Goal: Information Seeking & Learning: Check status

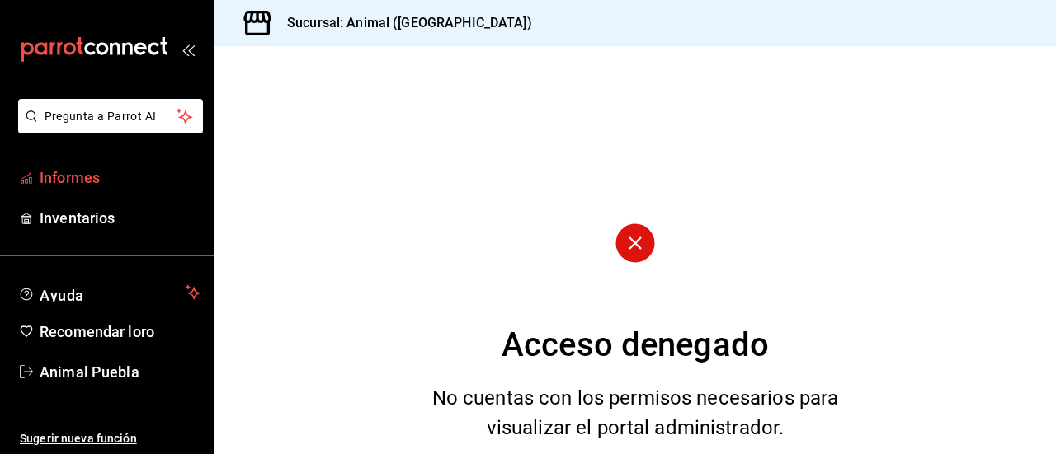
click at [100, 171] on font "Informes" at bounding box center [70, 177] width 60 height 17
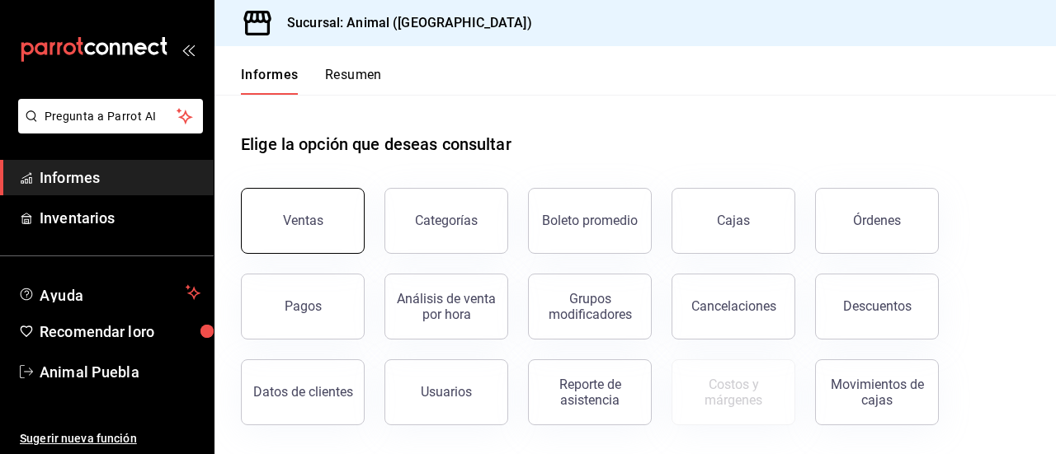
click at [335, 232] on button "Ventas" at bounding box center [303, 221] width 124 height 66
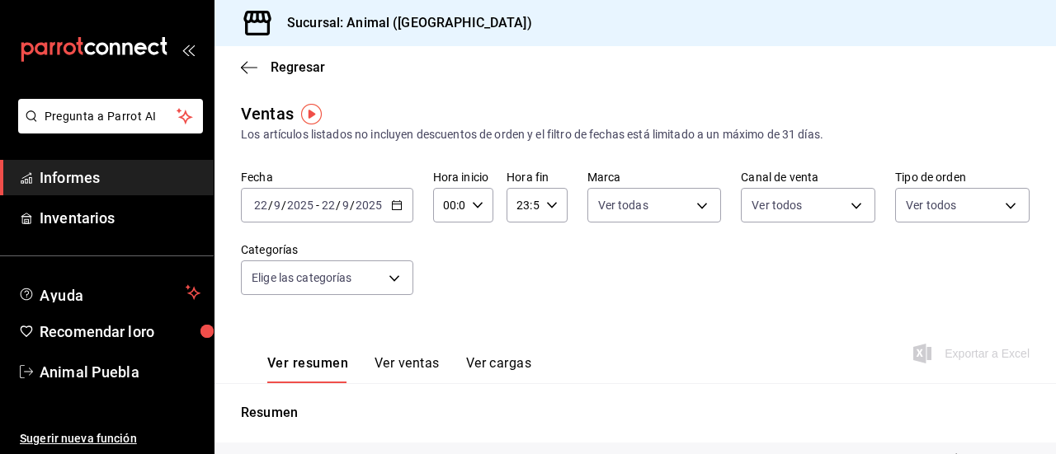
click at [397, 204] on icon "button" at bounding box center [397, 206] width 12 height 12
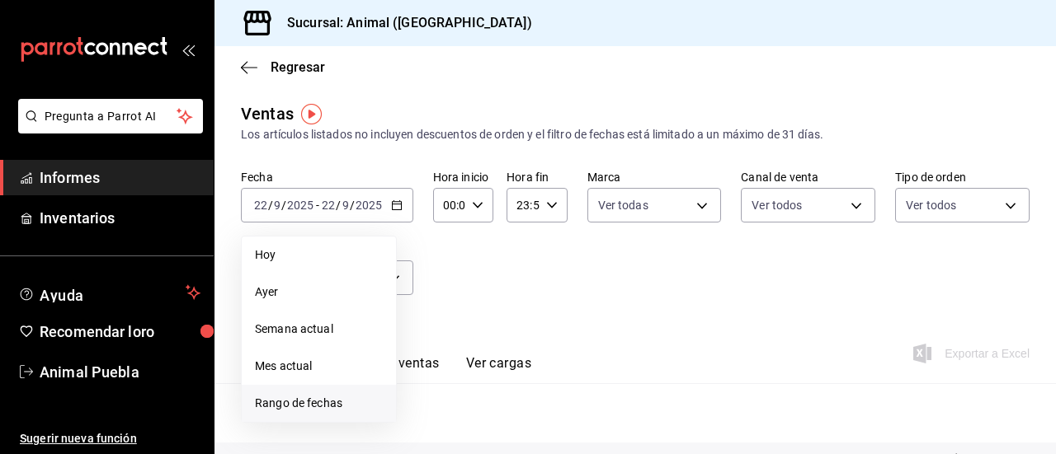
click at [331, 402] on font "Rango de fechas" at bounding box center [298, 403] width 87 height 13
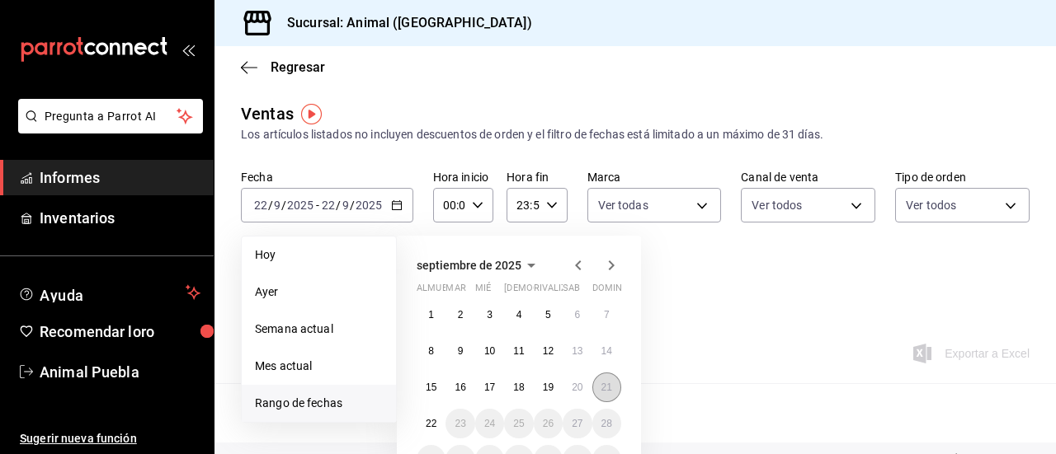
click at [610, 383] on font "21" at bounding box center [606, 388] width 11 height 12
click at [431, 421] on font "22" at bounding box center [431, 424] width 11 height 12
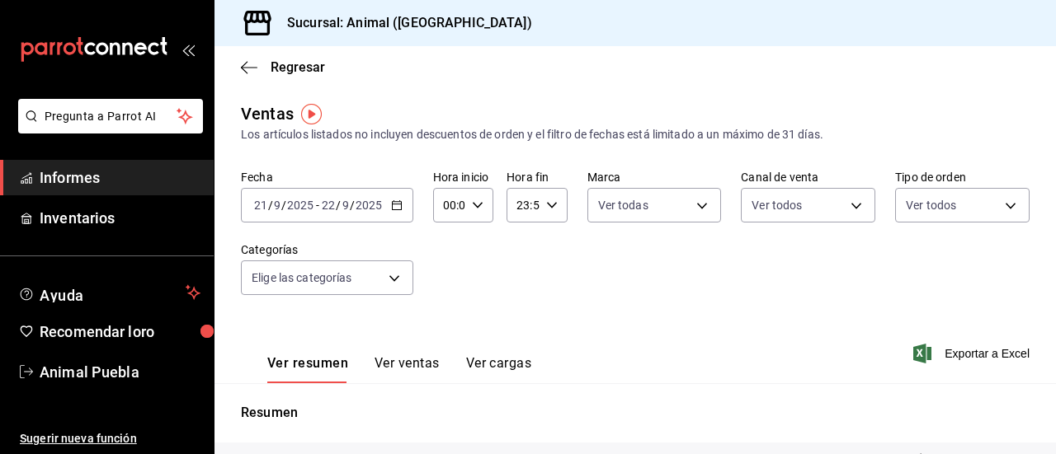
click at [462, 202] on input "00:00" at bounding box center [449, 205] width 32 height 33
click at [477, 245] on font "00" at bounding box center [475, 247] width 13 height 13
click at [444, 241] on font "00" at bounding box center [446, 247] width 13 height 13
click at [449, 241] on font "00" at bounding box center [446, 247] width 13 height 13
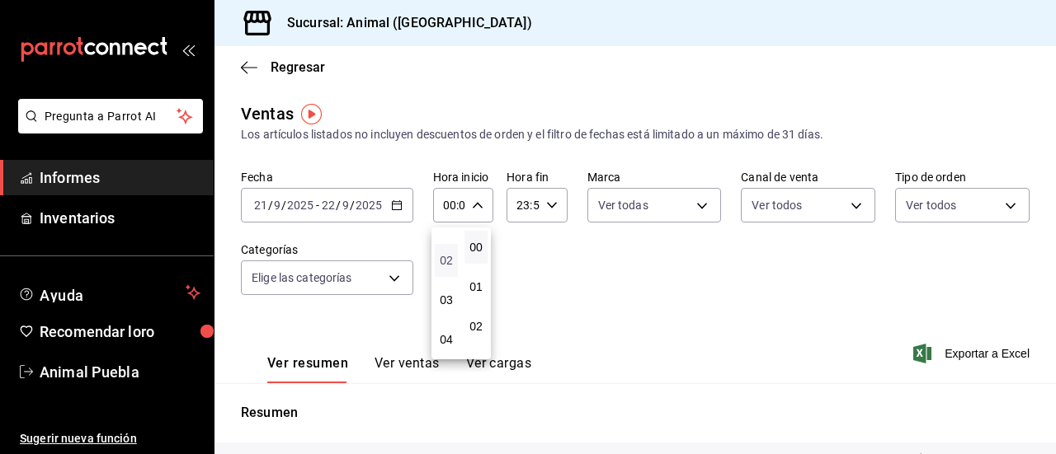
click at [448, 260] on font "02" at bounding box center [446, 260] width 13 height 13
type input "02:00"
click at [520, 204] on div at bounding box center [528, 227] width 1056 height 454
click at [520, 204] on input "23:59" at bounding box center [522, 205] width 32 height 33
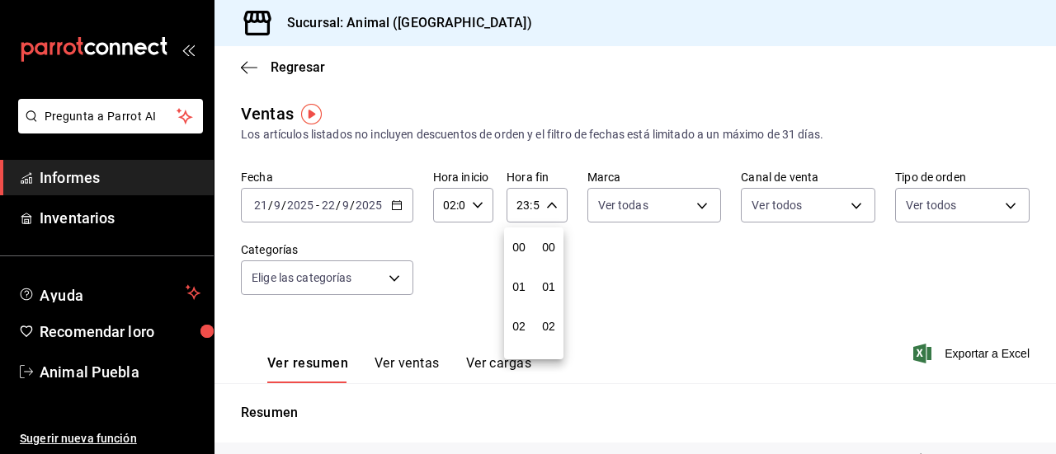
scroll to position [2243, 0]
click at [519, 261] on font "21" at bounding box center [518, 260] width 13 height 13
type input "21:59"
click at [519, 243] on font "04" at bounding box center [518, 247] width 13 height 13
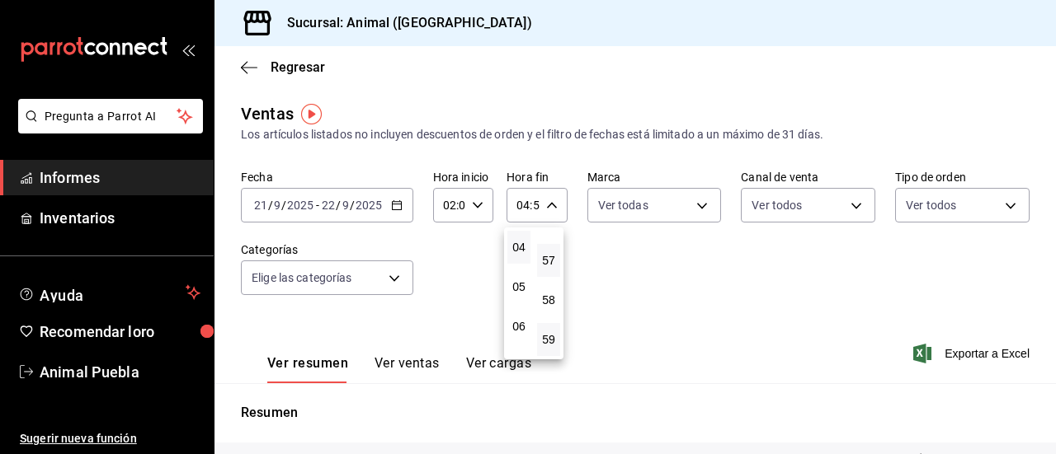
click at [549, 253] on button "57" at bounding box center [548, 260] width 23 height 33
type input "04:57"
click at [549, 253] on font "00" at bounding box center [548, 247] width 13 height 13
type input "04:00"
click at [688, 292] on div at bounding box center [528, 227] width 1056 height 454
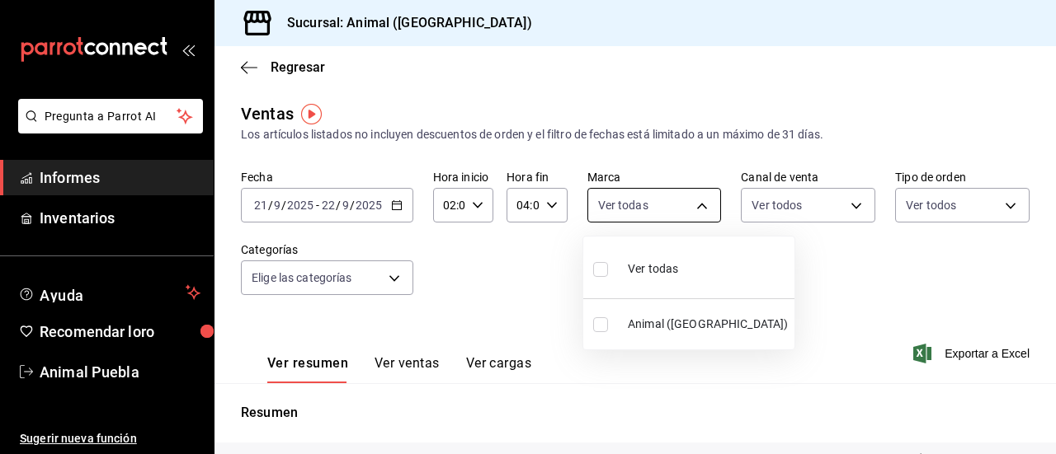
click at [694, 207] on body "Pregunta a Parrot AI Informes Inventarios Ayuda Recomendar loro Animal Puebla S…" at bounding box center [528, 227] width 1056 height 454
click at [668, 268] on font "Ver todas" at bounding box center [653, 268] width 50 height 13
type input "96838179-8fbb-4073-aae3-1789726318c8"
checkbox input "true"
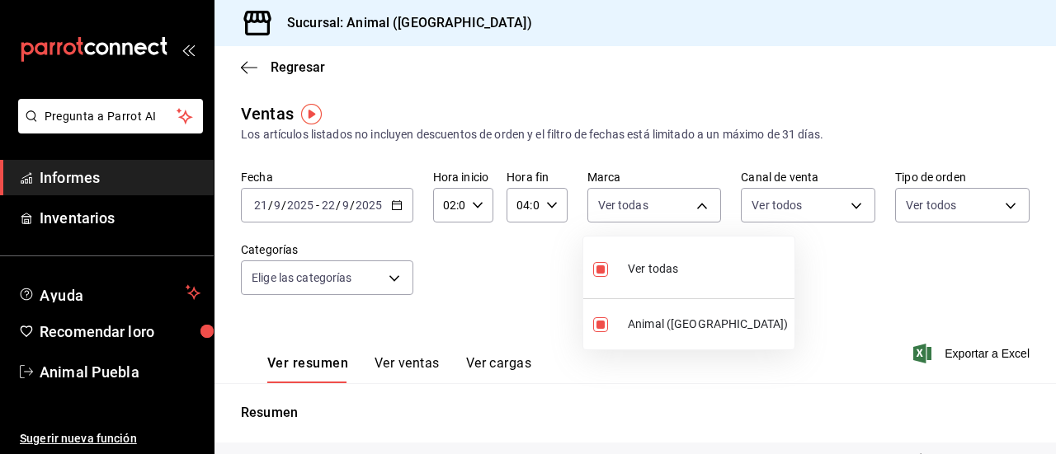
click at [846, 206] on div at bounding box center [528, 227] width 1056 height 454
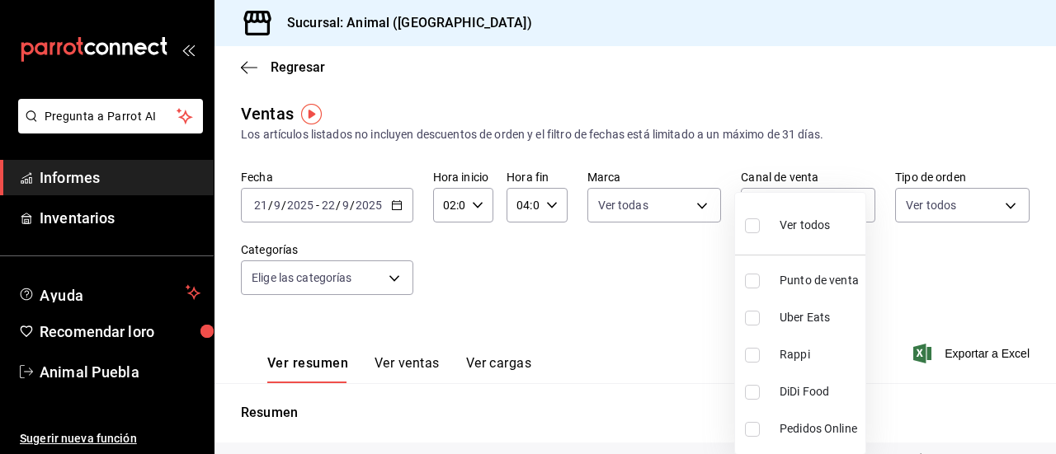
click at [846, 206] on body "Pregunta a Parrot AI Informes Inventarios Ayuda Recomendar loro Animal Puebla S…" at bounding box center [528, 227] width 1056 height 454
click at [811, 223] on font "Ver todos" at bounding box center [804, 225] width 50 height 13
type input "PARROT,UBER_EATS,RAPPI,DIDI_FOOD,ONLINE"
checkbox input "true"
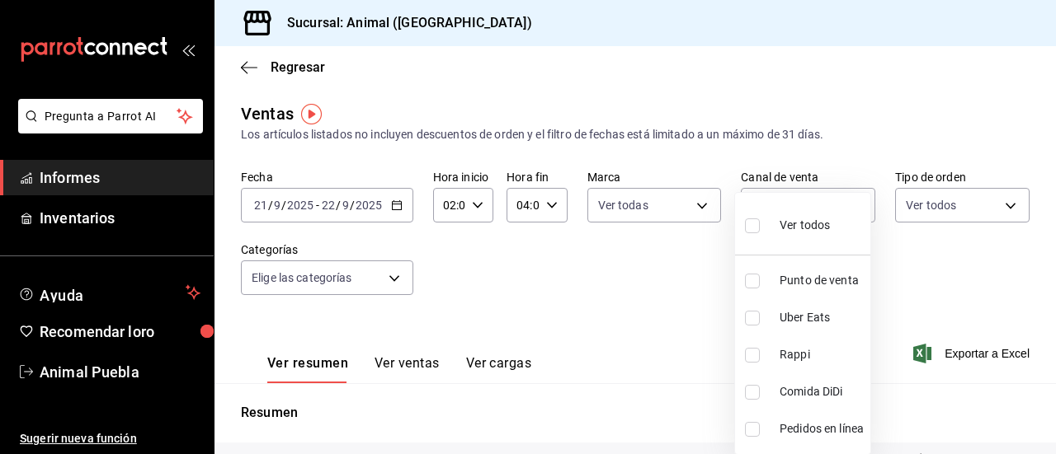
checkbox input "true"
click at [975, 276] on div at bounding box center [528, 227] width 1056 height 454
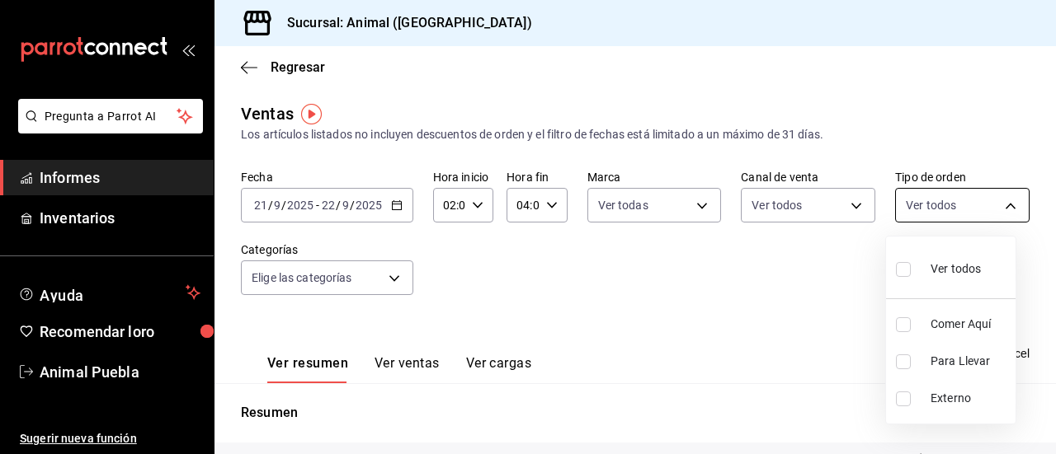
click at [997, 202] on body "Pregunta a Parrot AI Informes Inventarios Ayuda Recomendar loro Animal Puebla S…" at bounding box center [528, 227] width 1056 height 454
click at [959, 267] on font "Ver todos" at bounding box center [955, 268] width 50 height 13
type input "89cc3392-1a89-49ed-91c4-e66ea58282e1,025cf6ae-25b7-4698-bb98-3d77af74a196,EXTER…"
checkbox input "true"
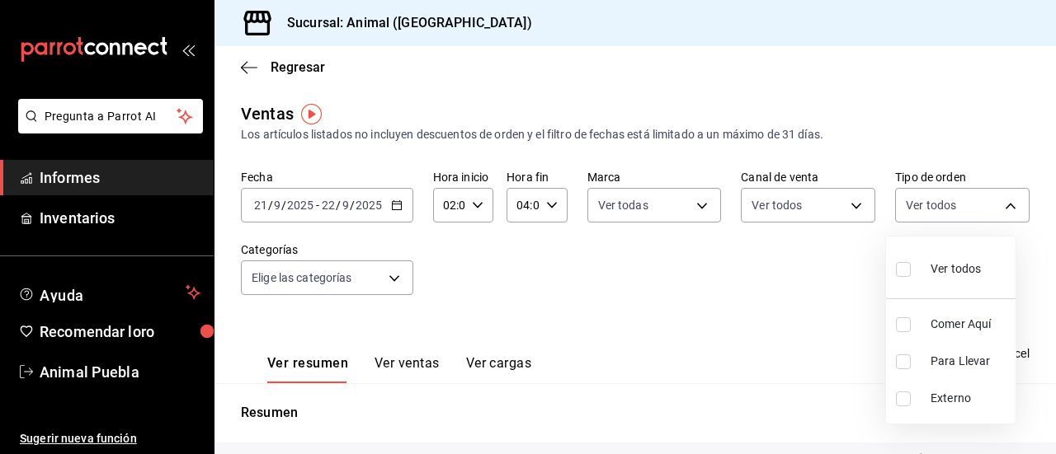
checkbox input "true"
click at [390, 275] on div at bounding box center [528, 227] width 1056 height 454
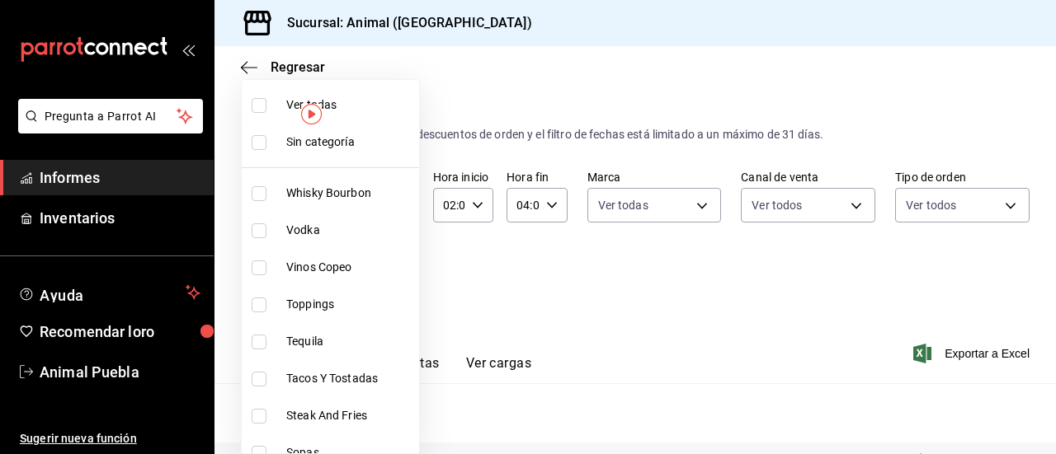
click at [390, 275] on body "Pregunta a Parrot AI Informes Inventarios Ayuda Recomendar loro Animal Puebla S…" at bounding box center [528, 227] width 1056 height 454
click at [367, 108] on span "Ver todas" at bounding box center [349, 104] width 126 height 17
type input "696422f3-042f-4992-a796-20cec1d2addd,ab2f2cdd-2d2d-455a-bd59-969ed93fbee5,5744a…"
checkbox input "true"
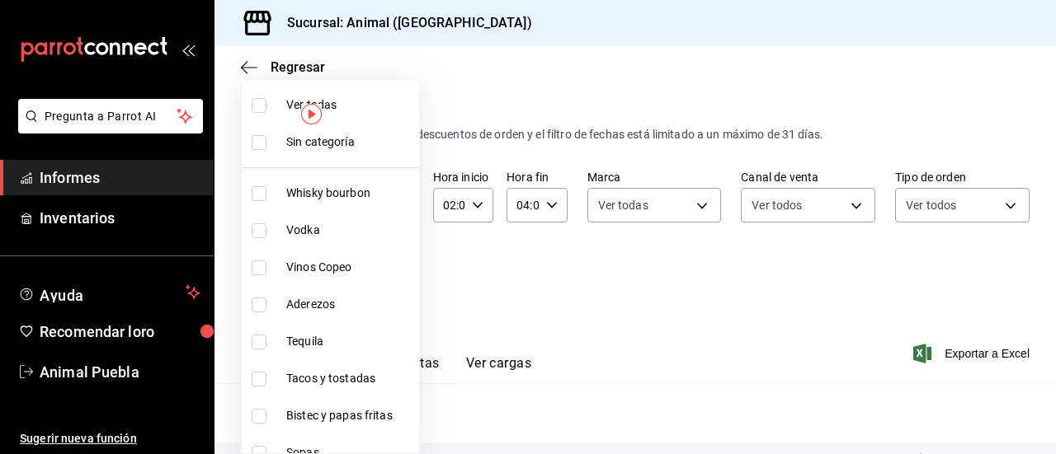
checkbox input "true"
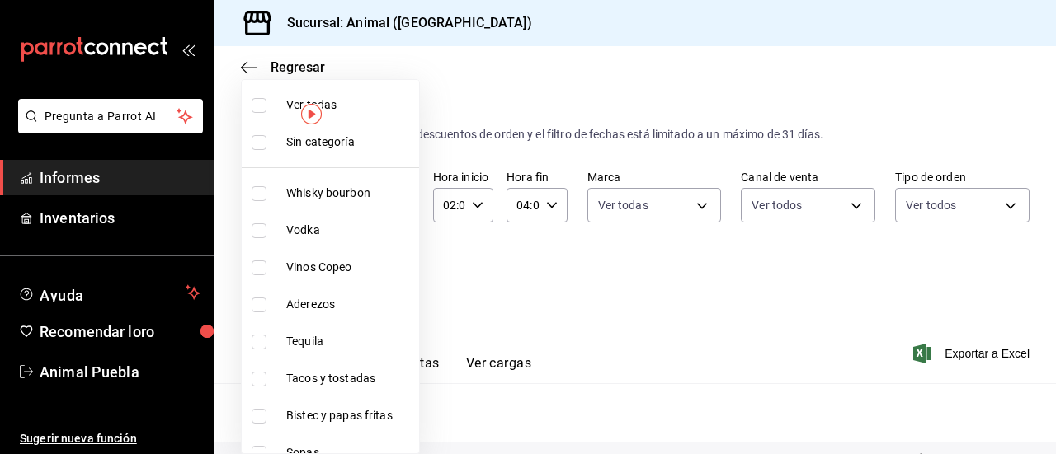
checkbox input "true"
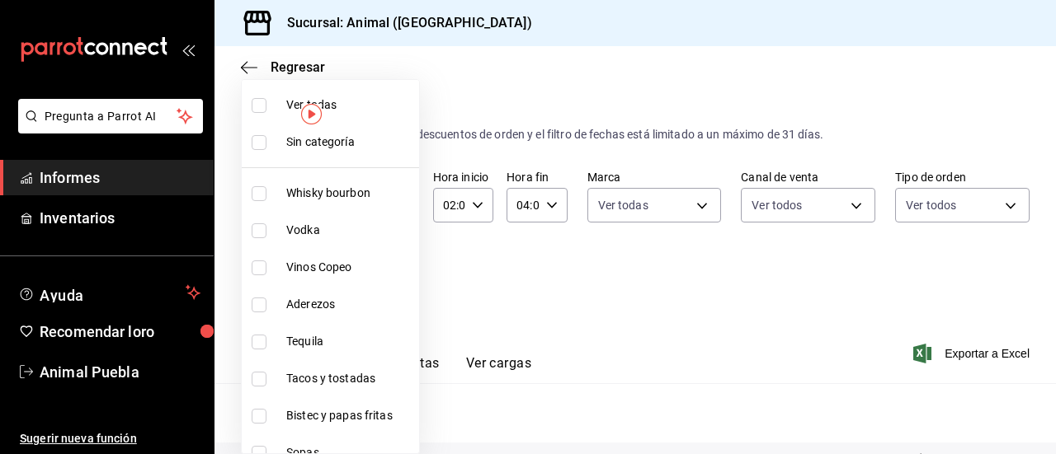
checkbox input "true"
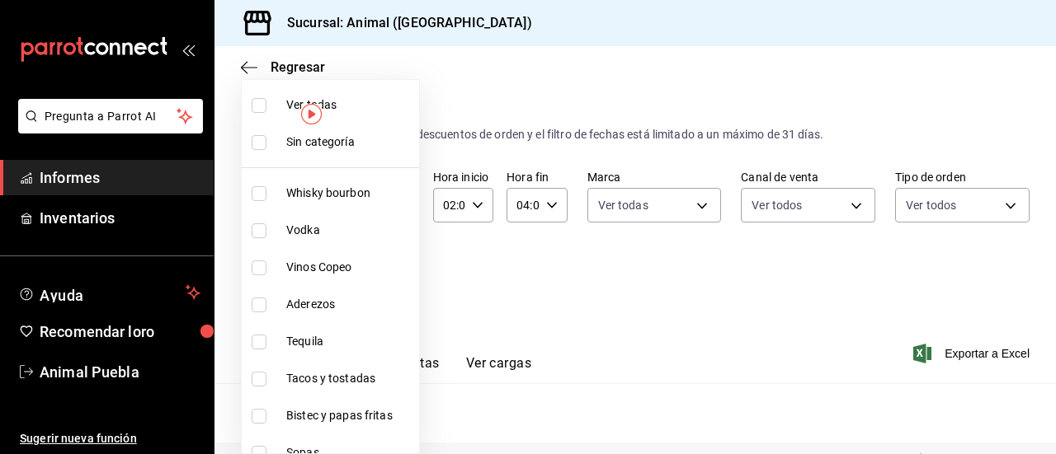
checkbox input "true"
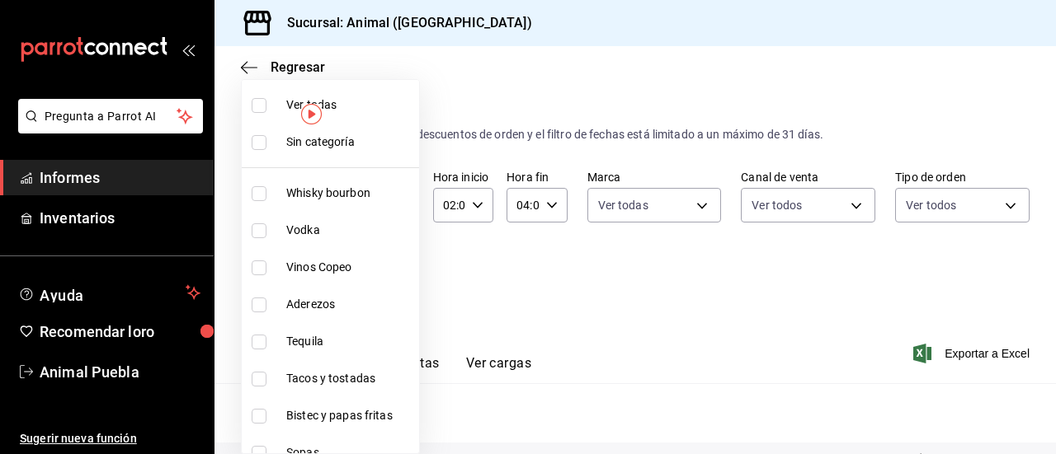
checkbox input "true"
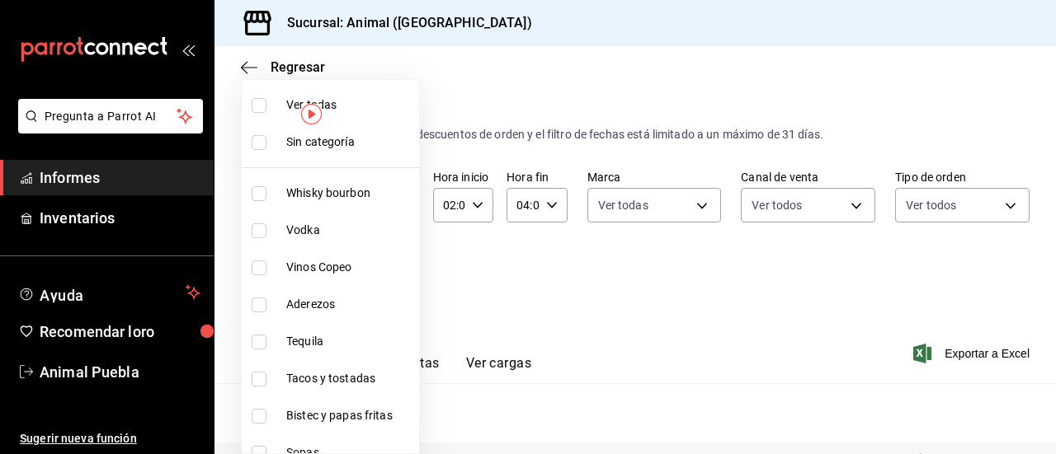
checkbox input "true"
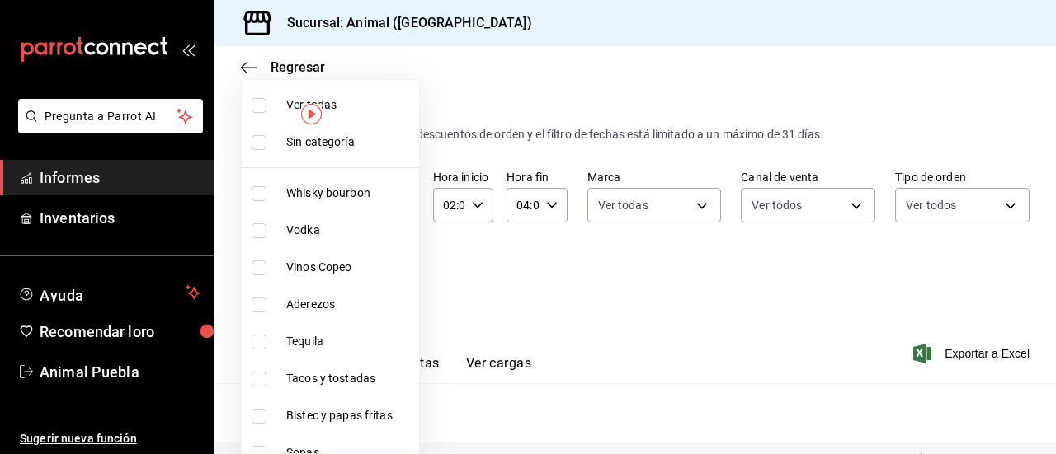
checkbox input "true"
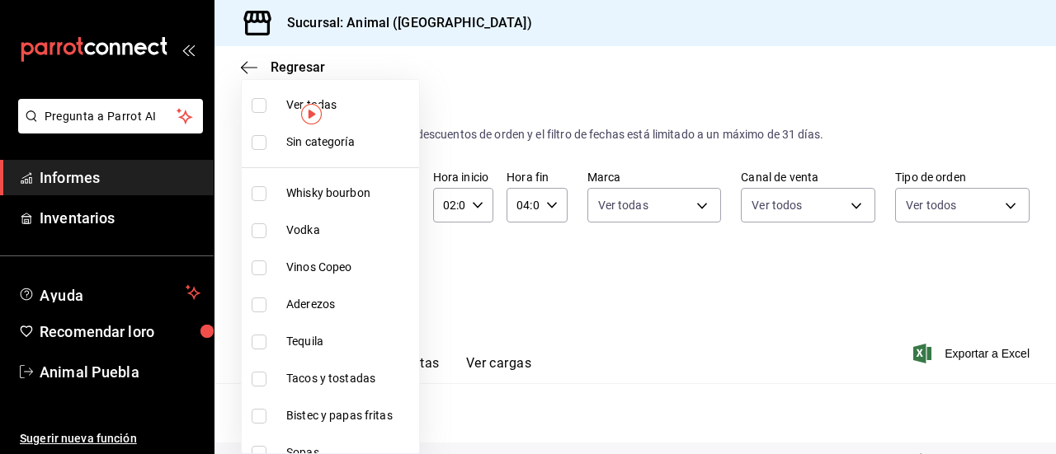
checkbox input "true"
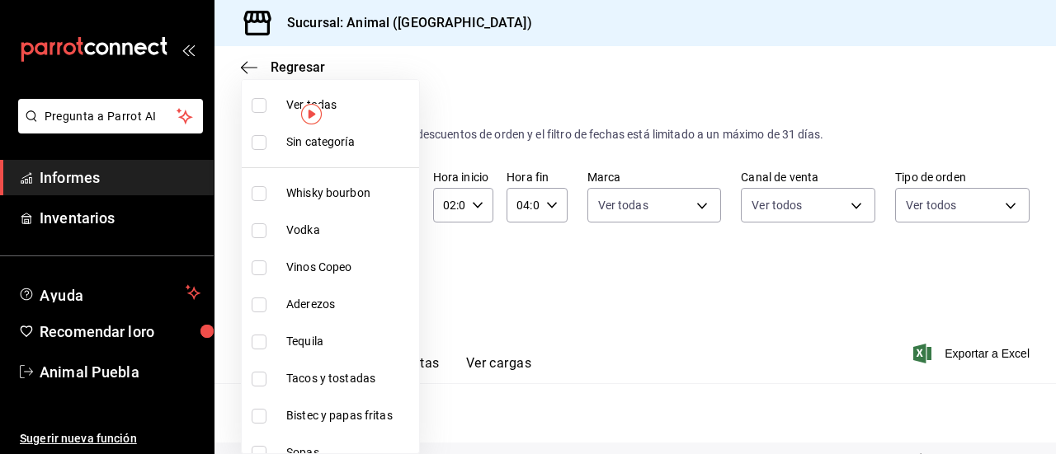
checkbox input "true"
click at [584, 303] on div at bounding box center [528, 227] width 1056 height 454
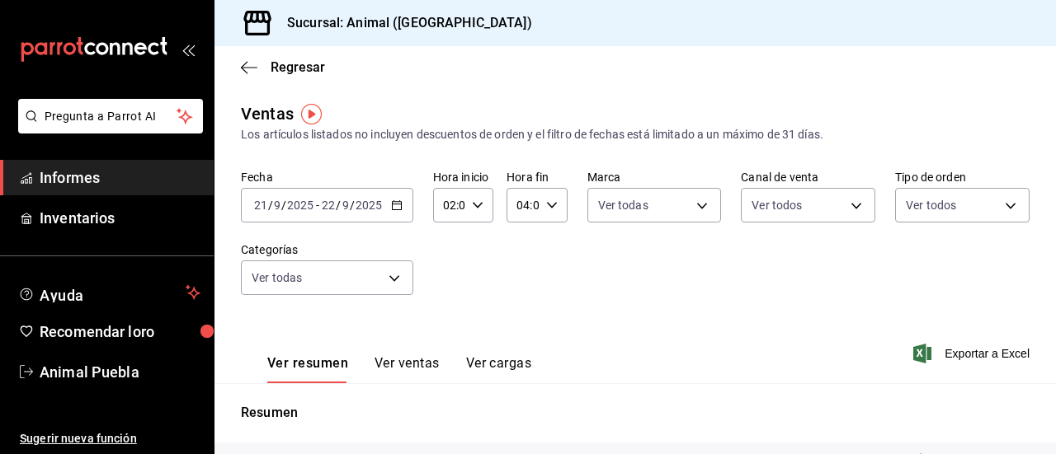
click at [409, 367] on font "Ver ventas" at bounding box center [406, 363] width 65 height 16
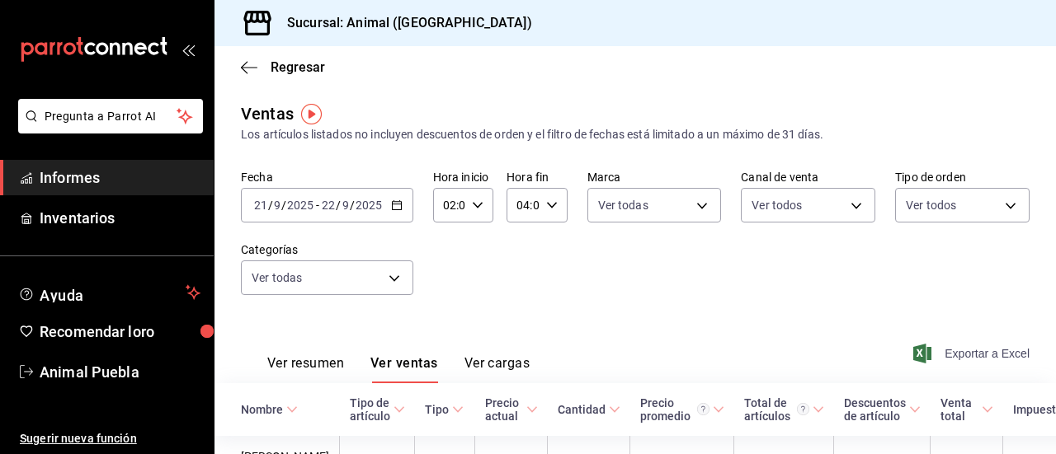
click at [944, 359] on font "Exportar a Excel" at bounding box center [986, 353] width 85 height 13
click at [94, 178] on font "Informes" at bounding box center [70, 177] width 60 height 17
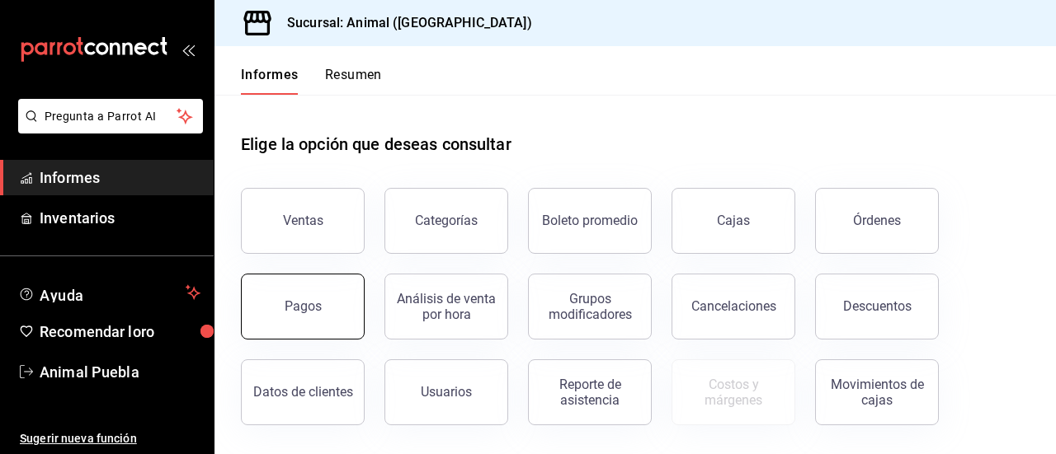
click at [320, 298] on button "Pagos" at bounding box center [303, 307] width 124 height 66
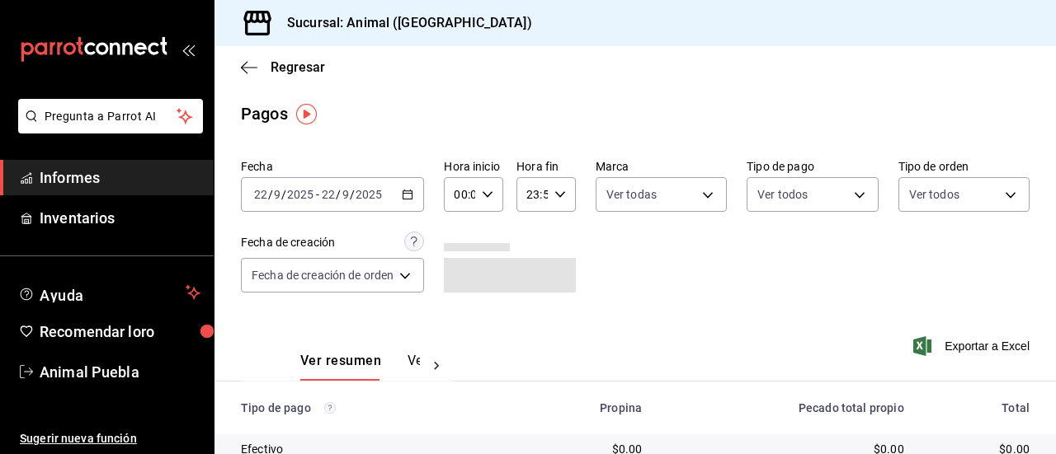
click at [409, 196] on icon "button" at bounding box center [408, 195] width 12 height 12
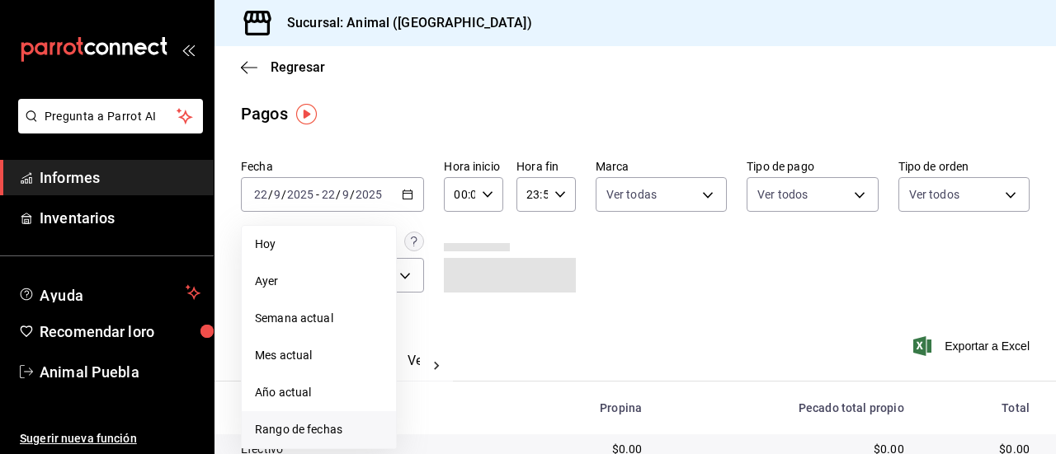
click at [331, 428] on font "Rango de fechas" at bounding box center [298, 429] width 87 height 13
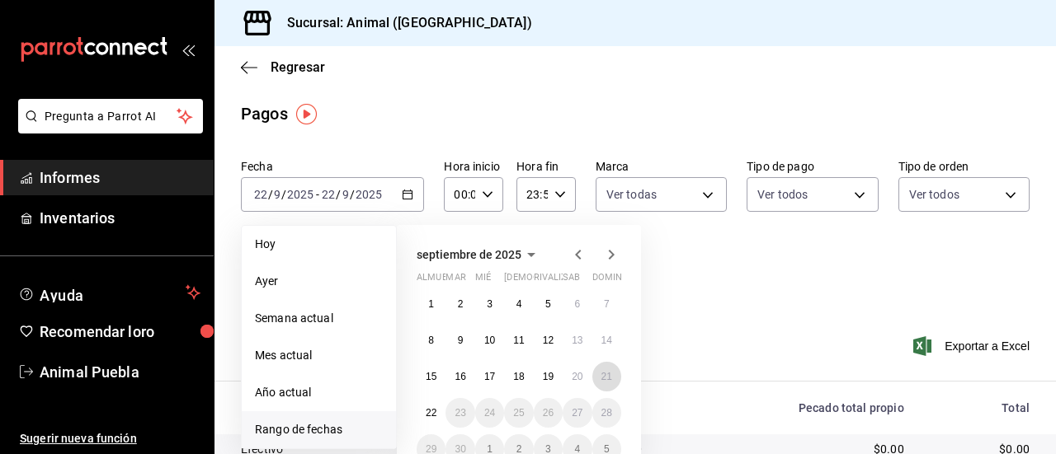
click at [602, 377] on abbr "21" at bounding box center [606, 377] width 11 height 12
click at [430, 413] on font "22" at bounding box center [431, 413] width 11 height 12
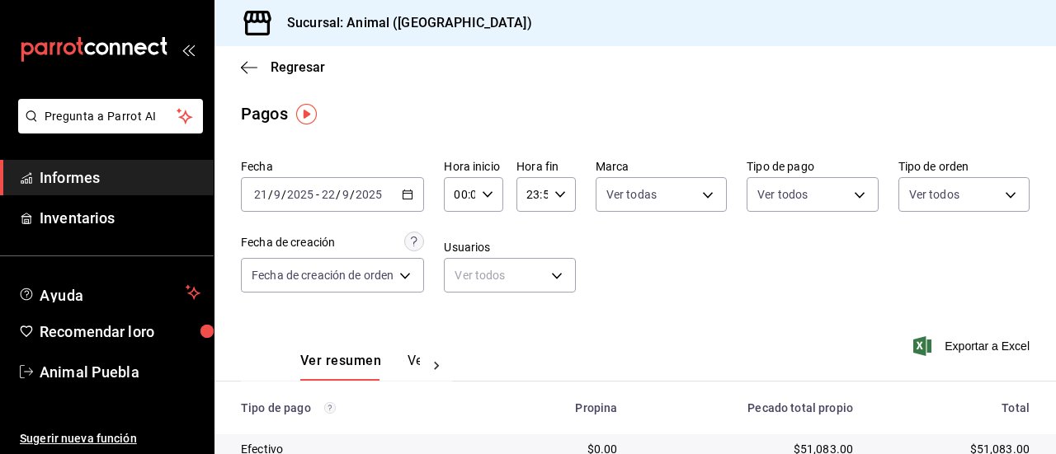
click at [463, 193] on input "00:00" at bounding box center [459, 194] width 31 height 33
click at [463, 240] on font "00" at bounding box center [460, 236] width 13 height 13
click at [462, 252] on font "02" at bounding box center [460, 249] width 13 height 13
type input "02:00"
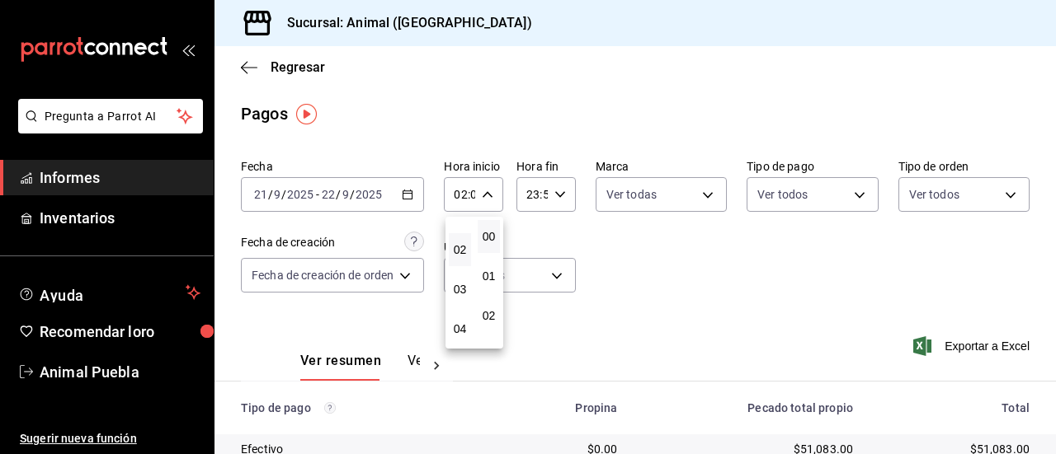
click at [531, 194] on div at bounding box center [528, 227] width 1056 height 454
click at [531, 194] on input "23:59" at bounding box center [531, 194] width 31 height 33
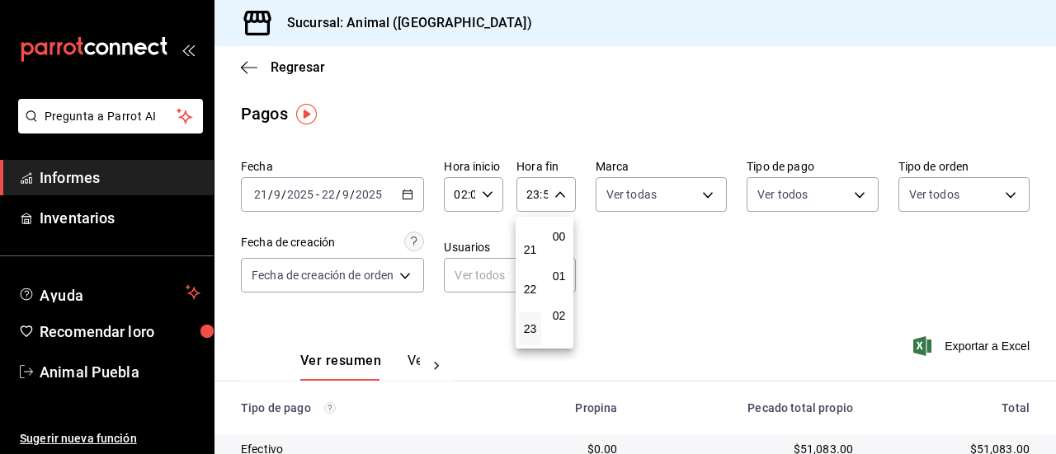
scroll to position [2243, 0]
click at [531, 247] on font "21" at bounding box center [530, 249] width 13 height 13
type input "21:59"
click at [529, 250] on font "21" at bounding box center [530, 249] width 13 height 13
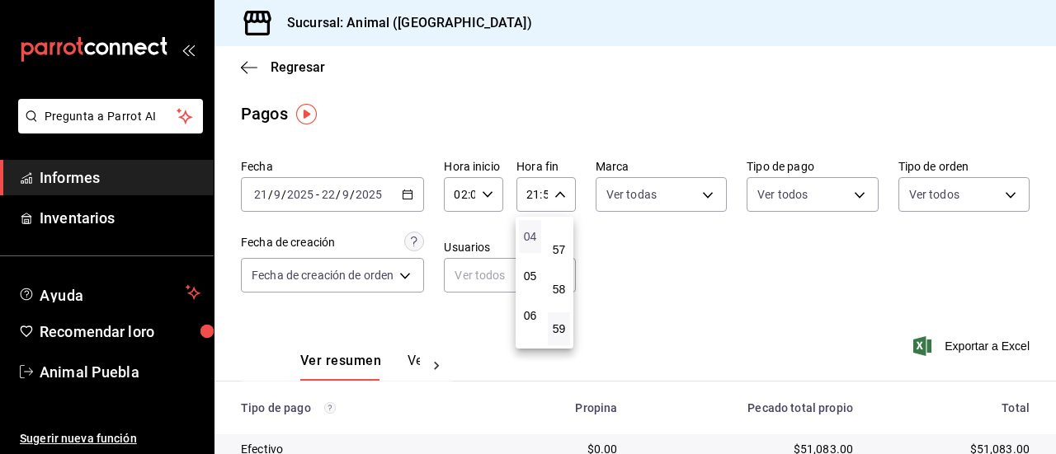
click at [530, 240] on font "04" at bounding box center [530, 236] width 13 height 13
click at [562, 245] on font "57" at bounding box center [558, 249] width 13 height 13
type input "04:57"
click at [561, 237] on font "00" at bounding box center [558, 236] width 13 height 13
type input "04:00"
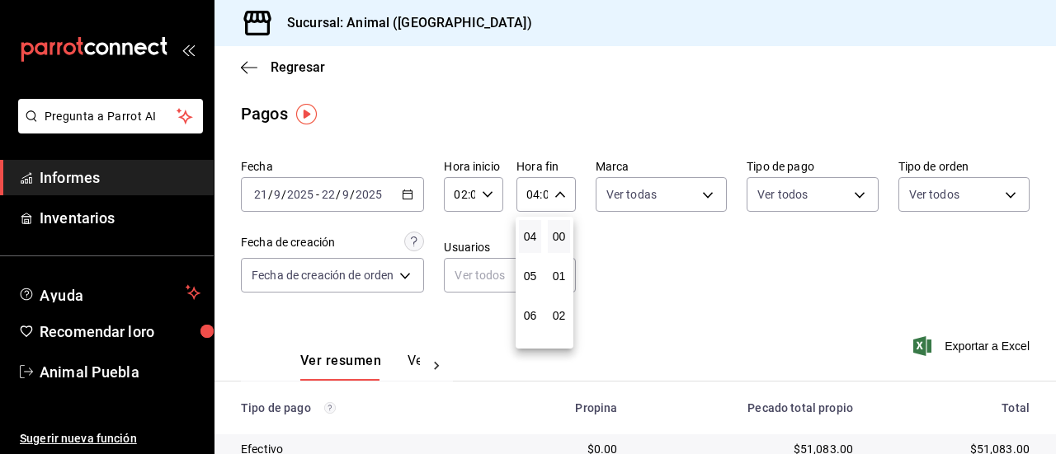
click at [655, 263] on div at bounding box center [528, 227] width 1056 height 454
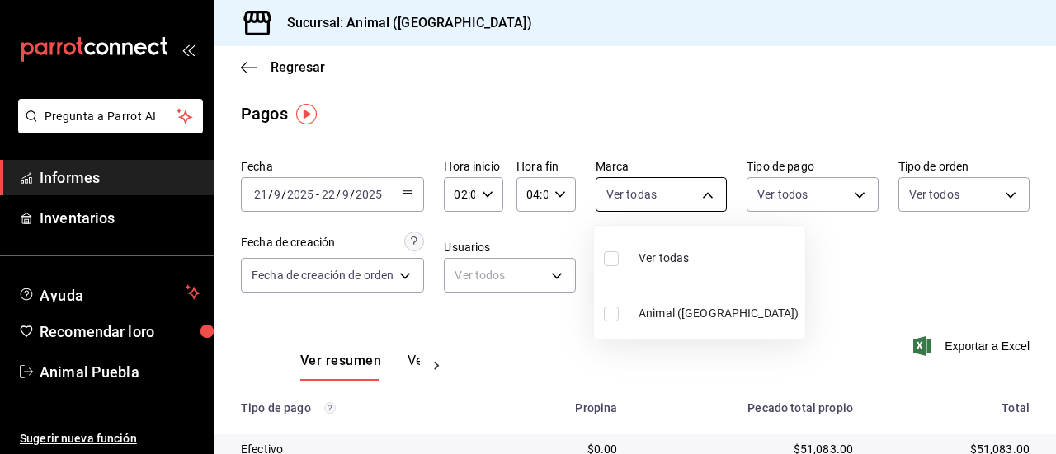
click at [702, 200] on body "Pregunta a Parrot AI Informes Inventarios Ayuda Recomendar loro Animal Puebla S…" at bounding box center [528, 227] width 1056 height 454
click at [668, 261] on font "Ver todas" at bounding box center [663, 258] width 50 height 13
type input "96838179-8fbb-4073-aae3-1789726318c8"
checkbox input "true"
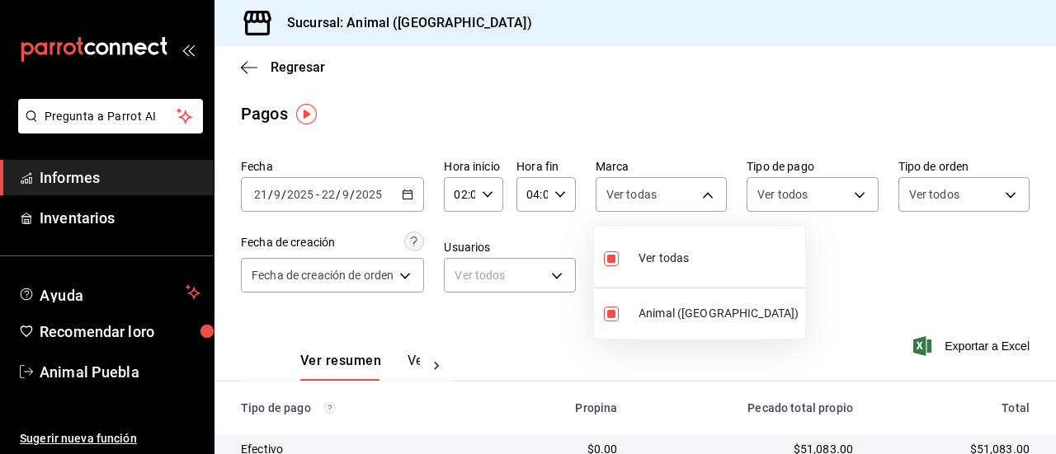
click at [848, 191] on div at bounding box center [528, 227] width 1056 height 454
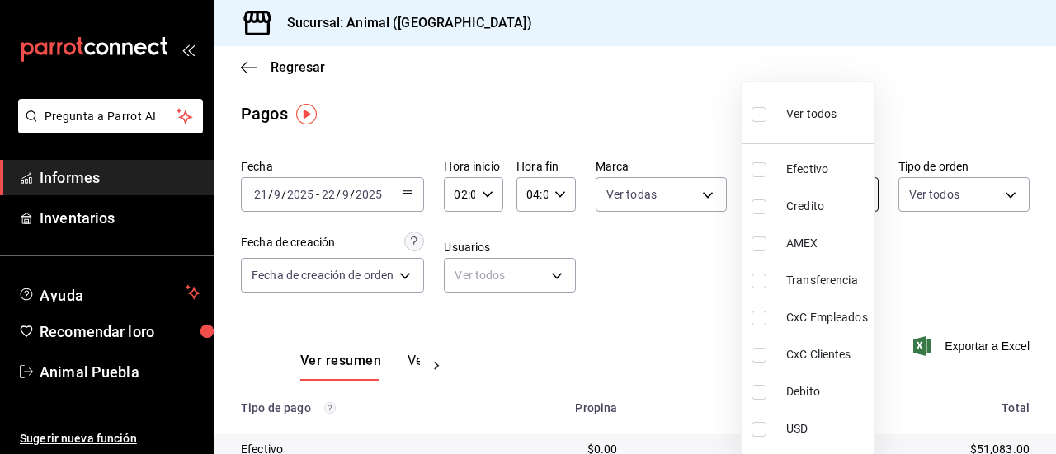
click at [853, 195] on body "Pregunta a Parrot AI Informes Inventarios Ayuda Recomendar loro Animal Puebla S…" at bounding box center [528, 227] width 1056 height 454
click at [823, 110] on font "Ver todos" at bounding box center [811, 113] width 50 height 13
type input "406eaf07-0ba3-476d-b4b3-558a4329142f,8fae7823-7282-42ef-92d0-8abdc0a1b7d2,68543…"
checkbox input "true"
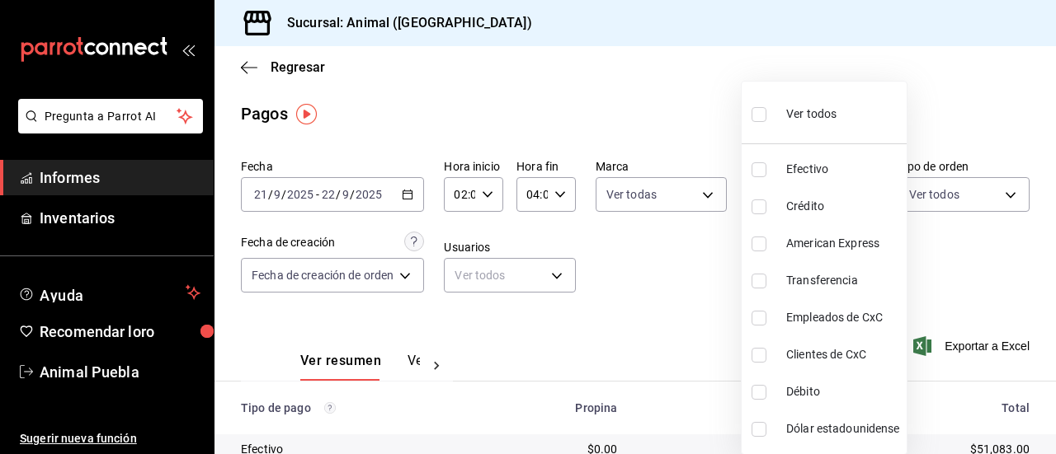
checkbox input "true"
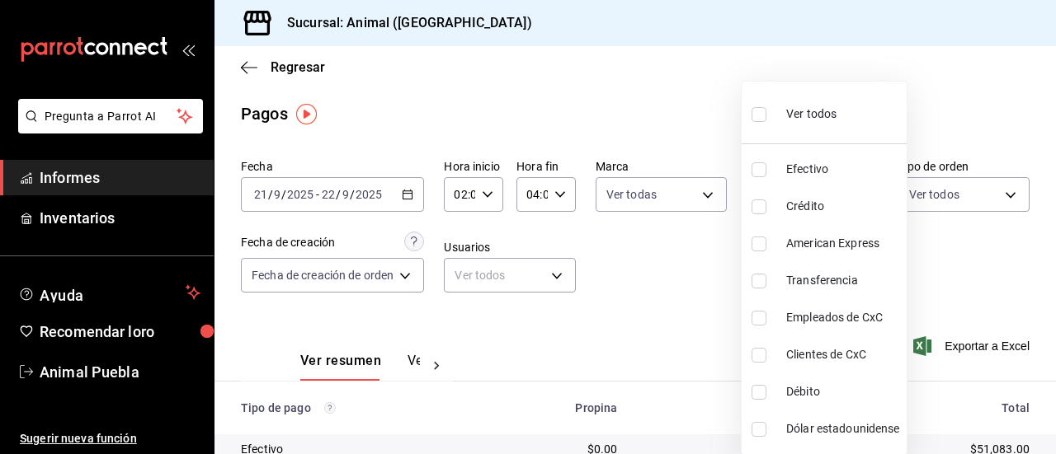
checkbox input "true"
click at [687, 287] on div at bounding box center [528, 227] width 1056 height 454
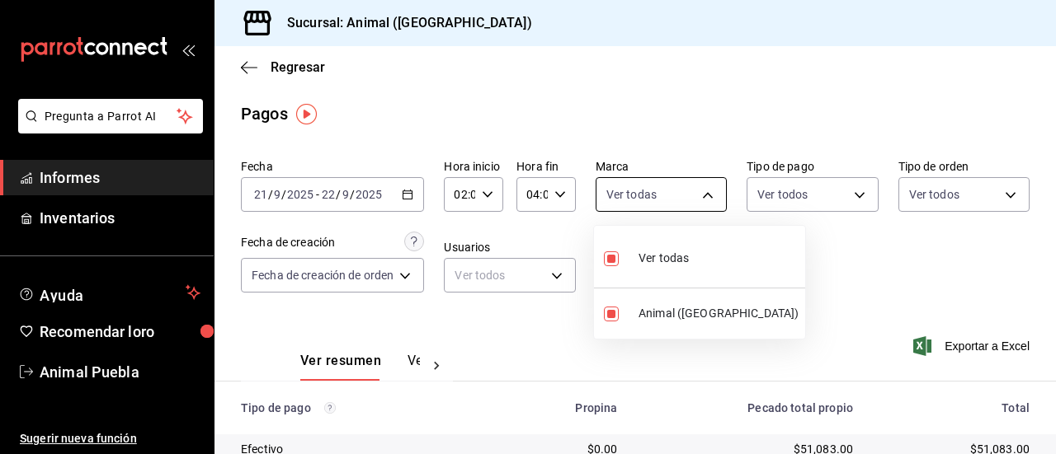
click at [698, 200] on body "Pregunta a Parrot AI Informes Inventarios Ayuda Recomendar loro Animal Puebla S…" at bounding box center [528, 227] width 1056 height 454
click at [790, 232] on div at bounding box center [528, 227] width 1056 height 454
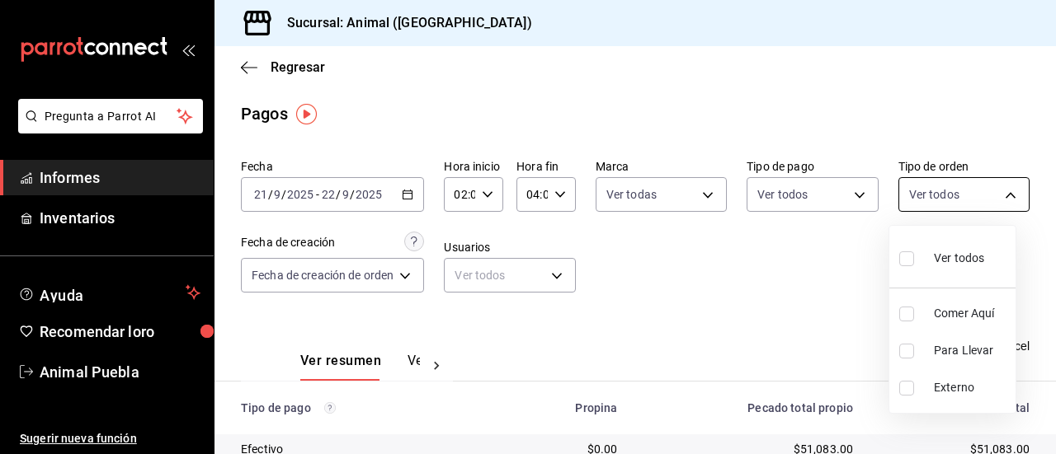
click at [996, 200] on body "Pregunta a Parrot AI Informes Inventarios Ayuda Recomendar loro Animal Puebla S…" at bounding box center [528, 227] width 1056 height 454
click at [996, 195] on div at bounding box center [528, 227] width 1056 height 454
click at [996, 195] on body "Pregunta a Parrot AI Informes Inventarios Ayuda Recomendar loro Animal Puebla S…" at bounding box center [528, 227] width 1056 height 454
click at [943, 266] on span "Ver todos" at bounding box center [958, 258] width 50 height 17
type input "89cc3392-1a89-49ed-91c4-e66ea58282e1,025cf6ae-25b7-4698-bb98-3d77af74a196,EXTER…"
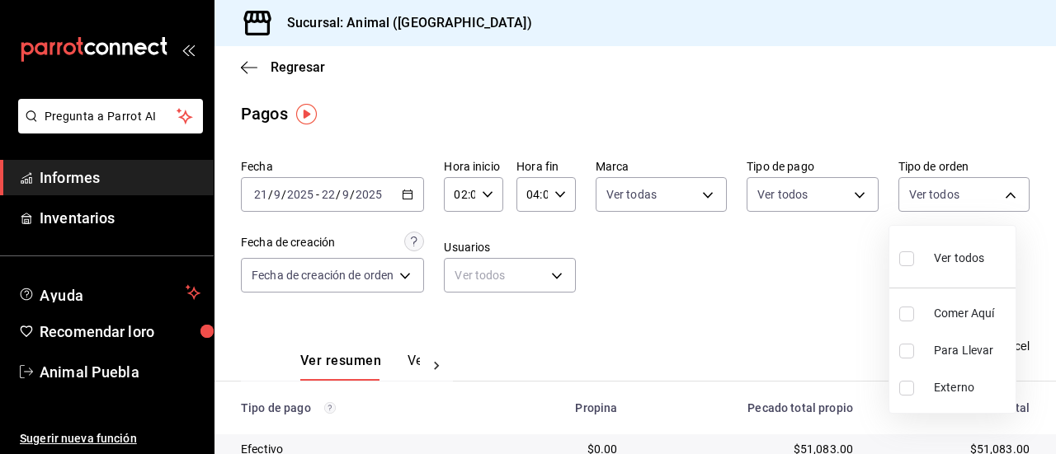
checkbox input "true"
click at [557, 278] on div at bounding box center [528, 227] width 1056 height 454
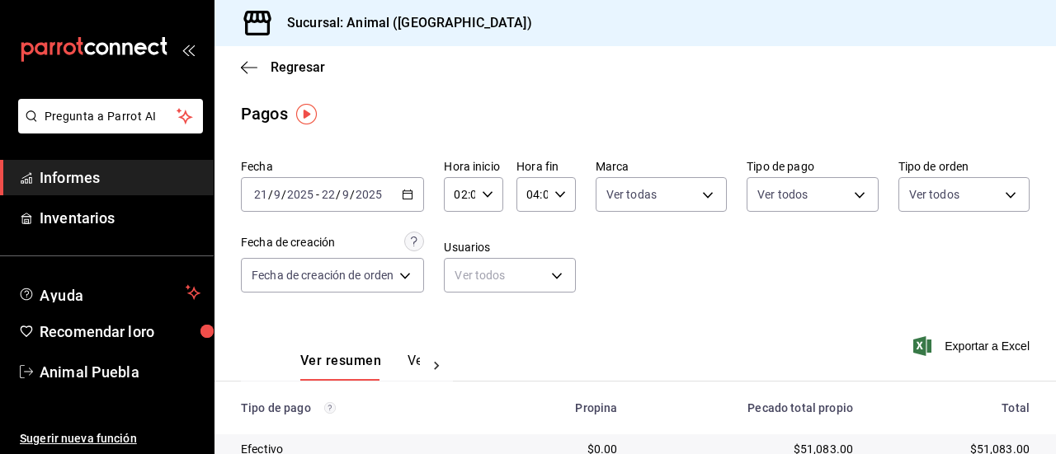
click at [557, 278] on body "Pregunta a Parrot AI Informes Inventarios Ayuda Recomendar loro Animal Puebla S…" at bounding box center [528, 227] width 1056 height 454
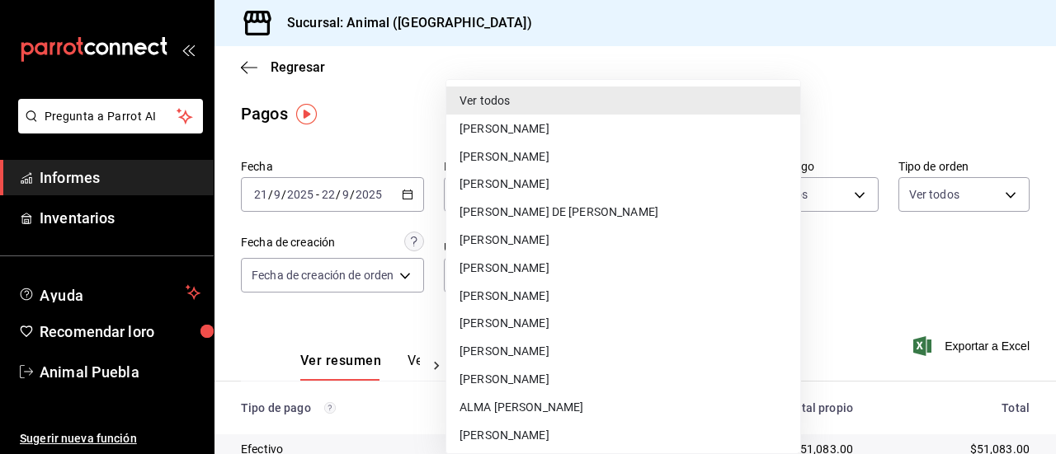
click at [788, 284] on div at bounding box center [528, 227] width 1056 height 454
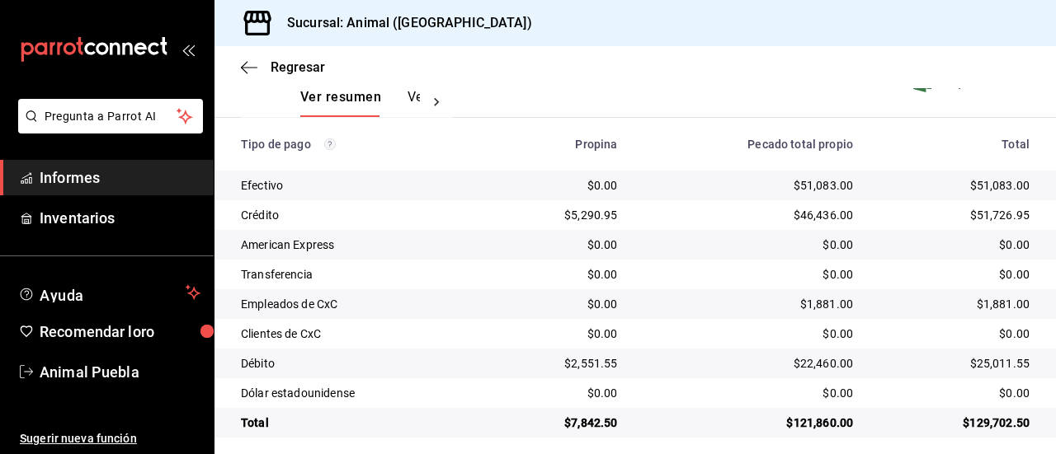
scroll to position [274, 0]
